Goal: Task Accomplishment & Management: Manage account settings

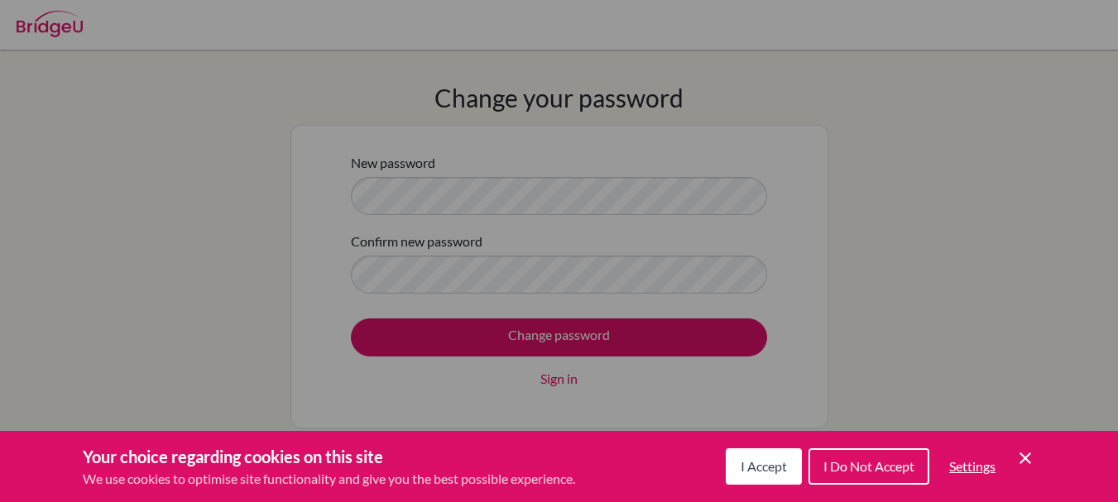
click at [772, 470] on span "I Accept" at bounding box center [763, 466] width 46 height 16
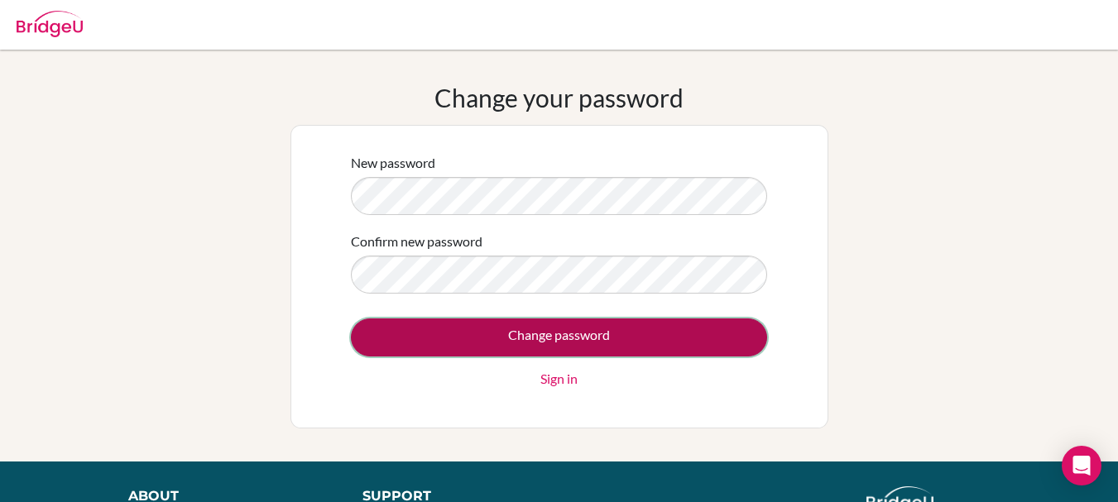
click at [573, 345] on input "Change password" at bounding box center [559, 338] width 416 height 38
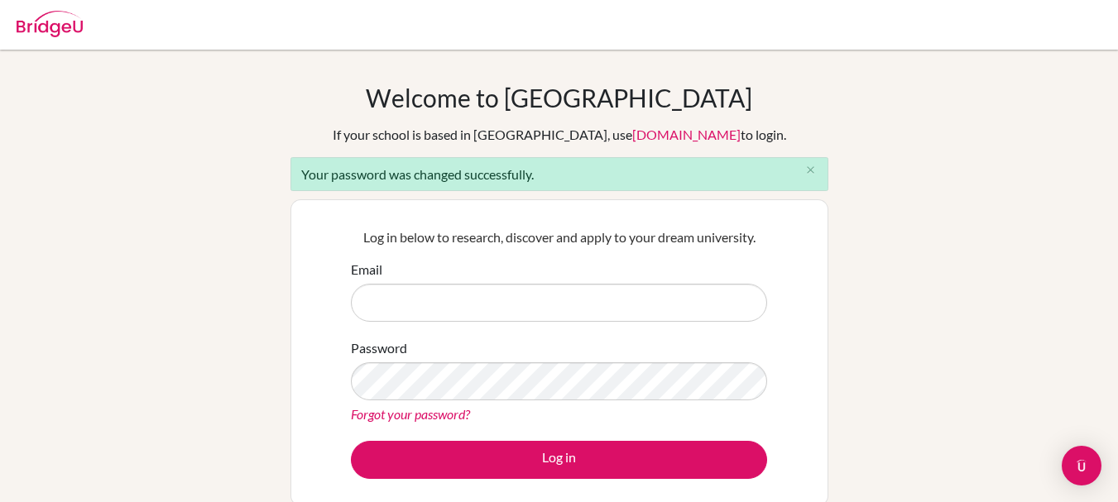
click at [510, 304] on input "Email" at bounding box center [559, 303] width 416 height 38
type input "[EMAIL_ADDRESS][DOMAIN_NAME]"
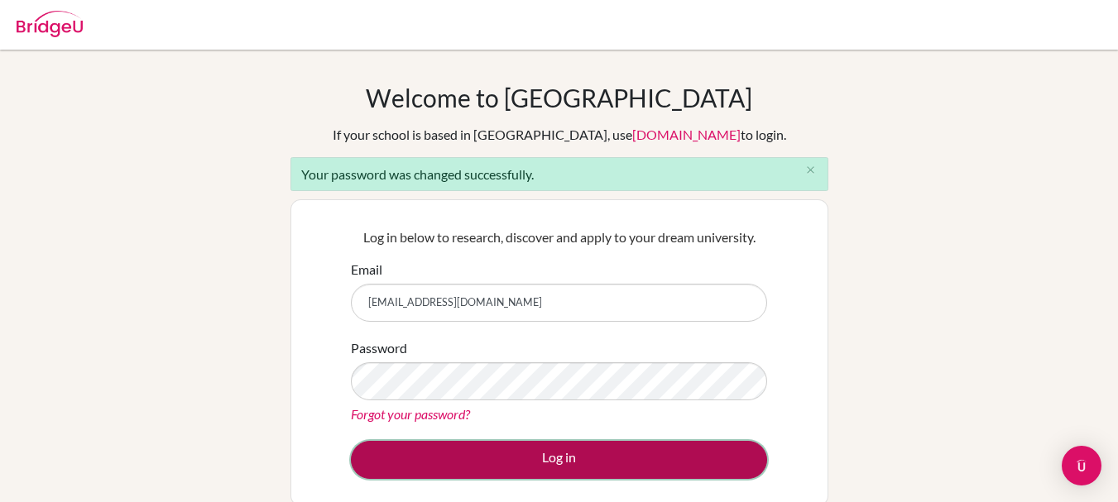
click at [519, 461] on button "Log in" at bounding box center [559, 460] width 416 height 38
